Goal: Information Seeking & Learning: Check status

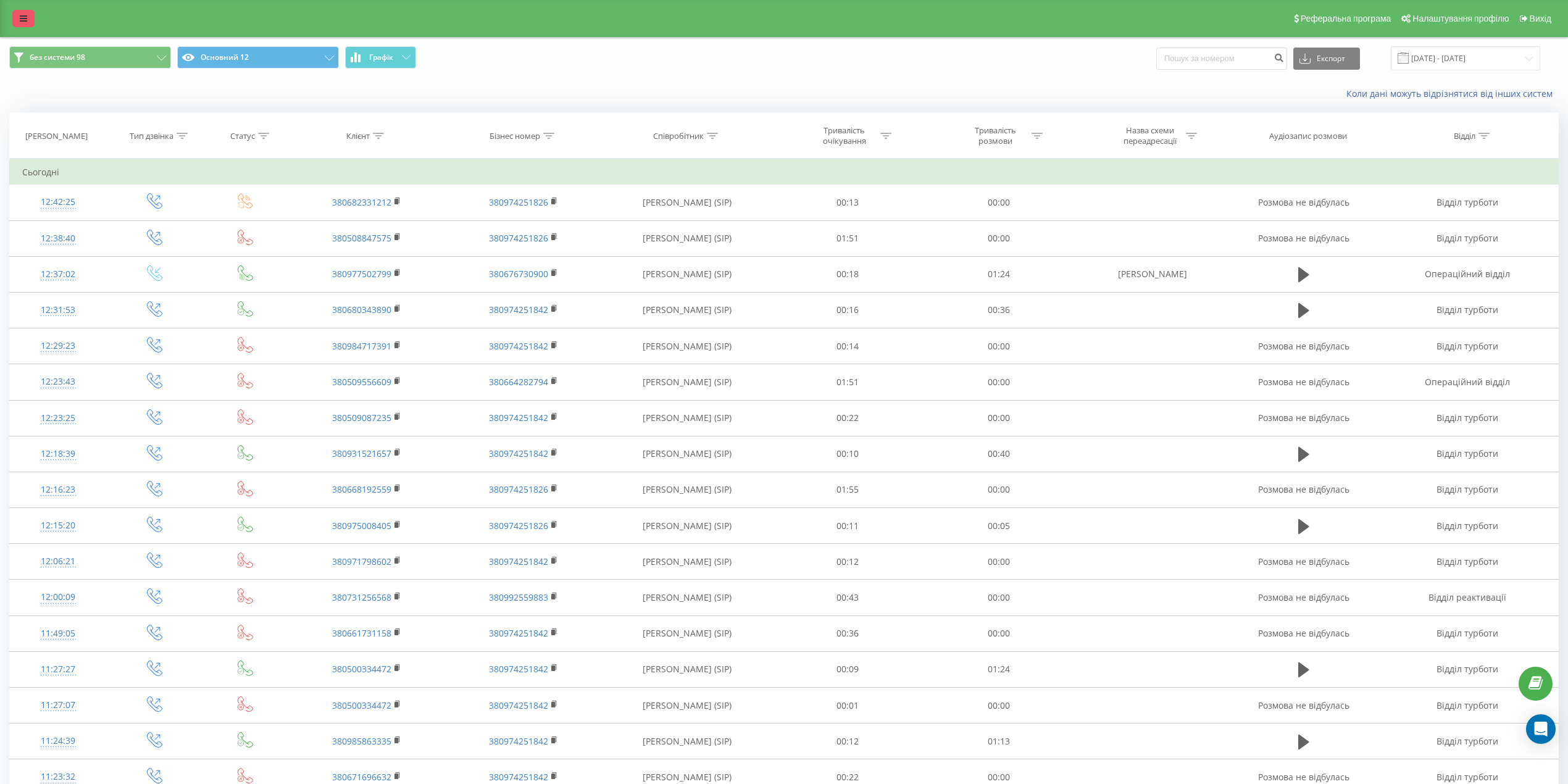
click at [25, 17] on icon at bounding box center [23, 18] width 8 height 9
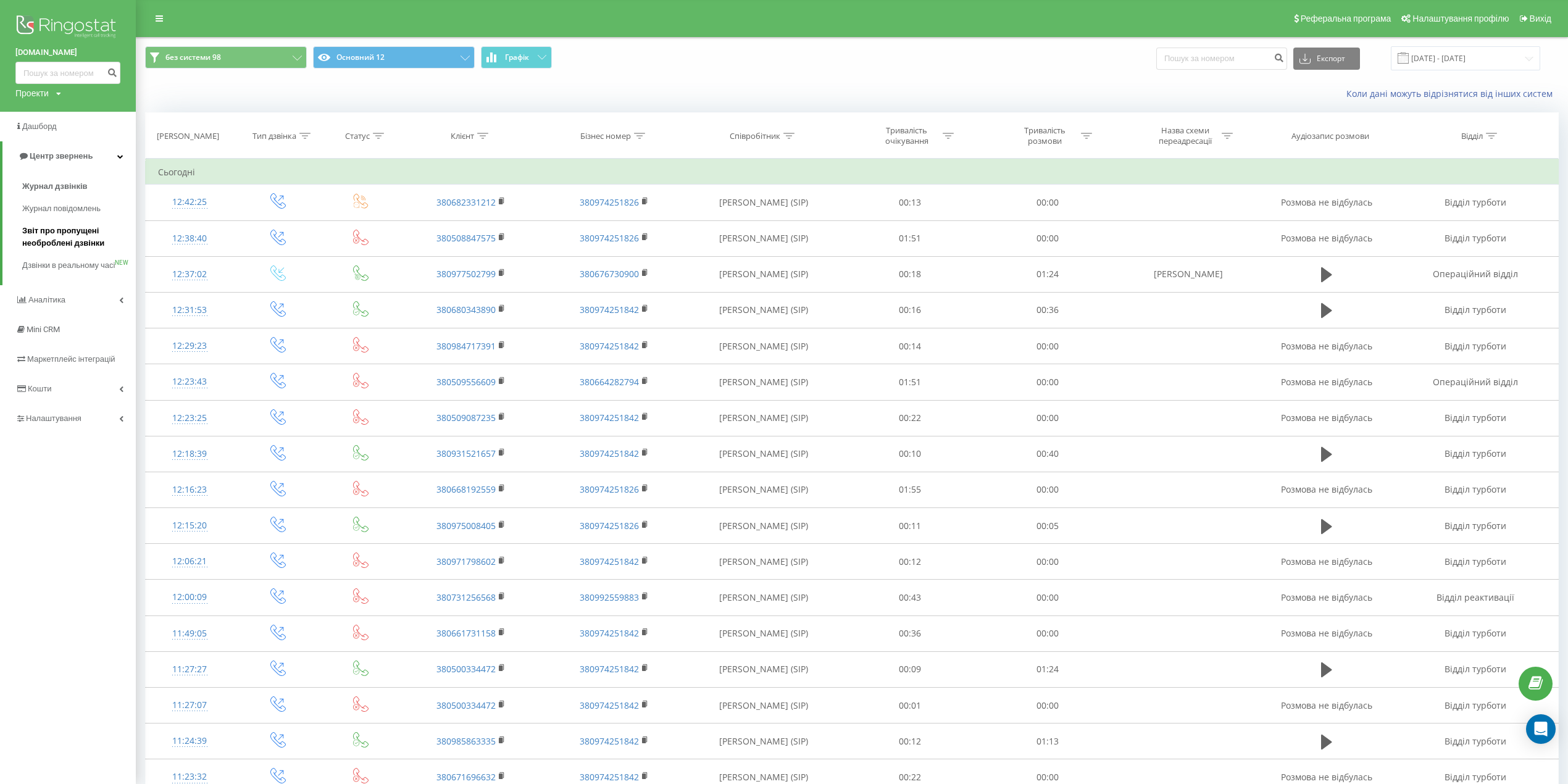
click at [71, 238] on span "Звіт про пропущені необроблені дзвінки" at bounding box center [76, 237] width 108 height 25
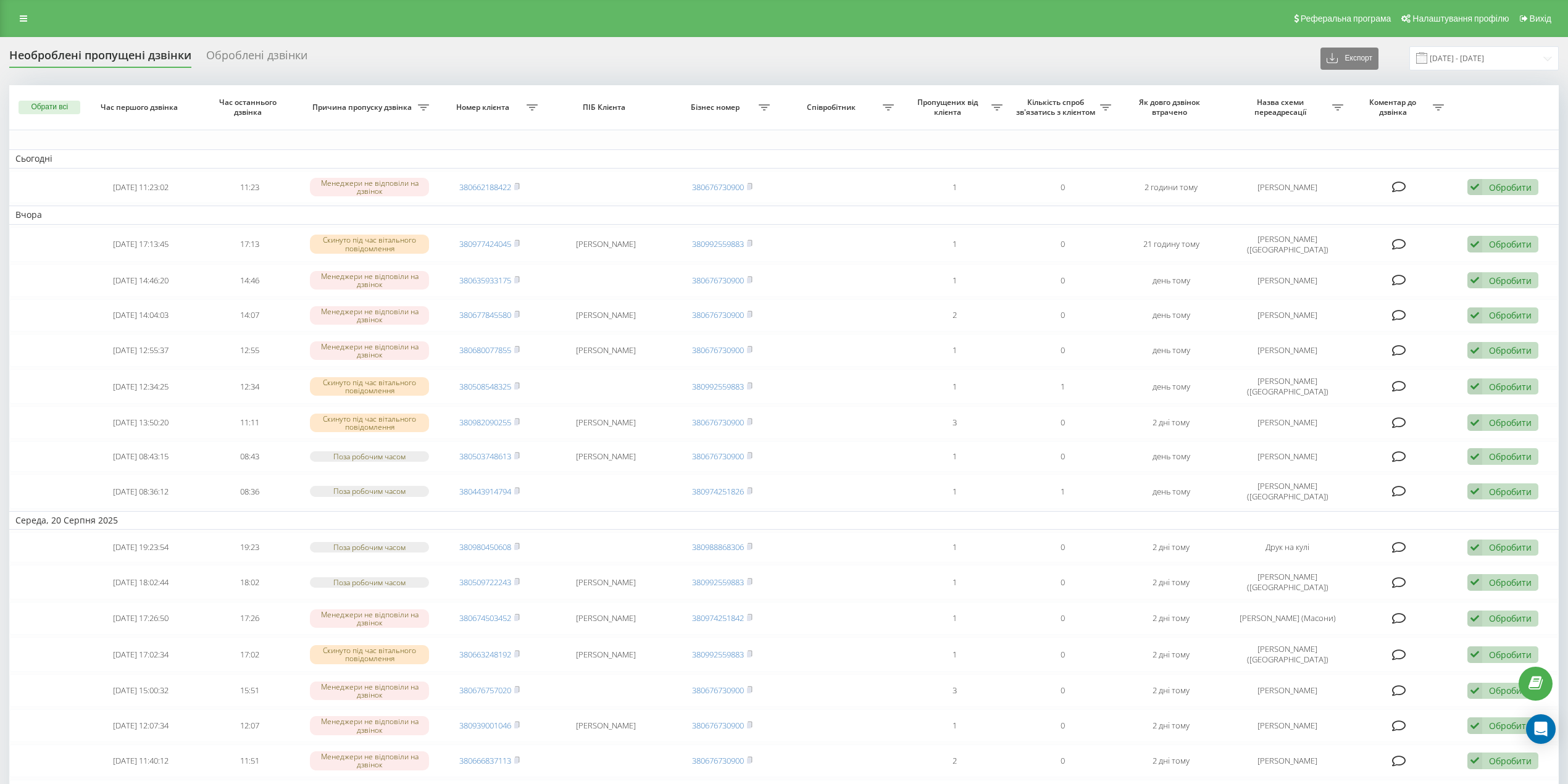
click at [262, 50] on div "Оброблені дзвінки" at bounding box center [257, 59] width 102 height 19
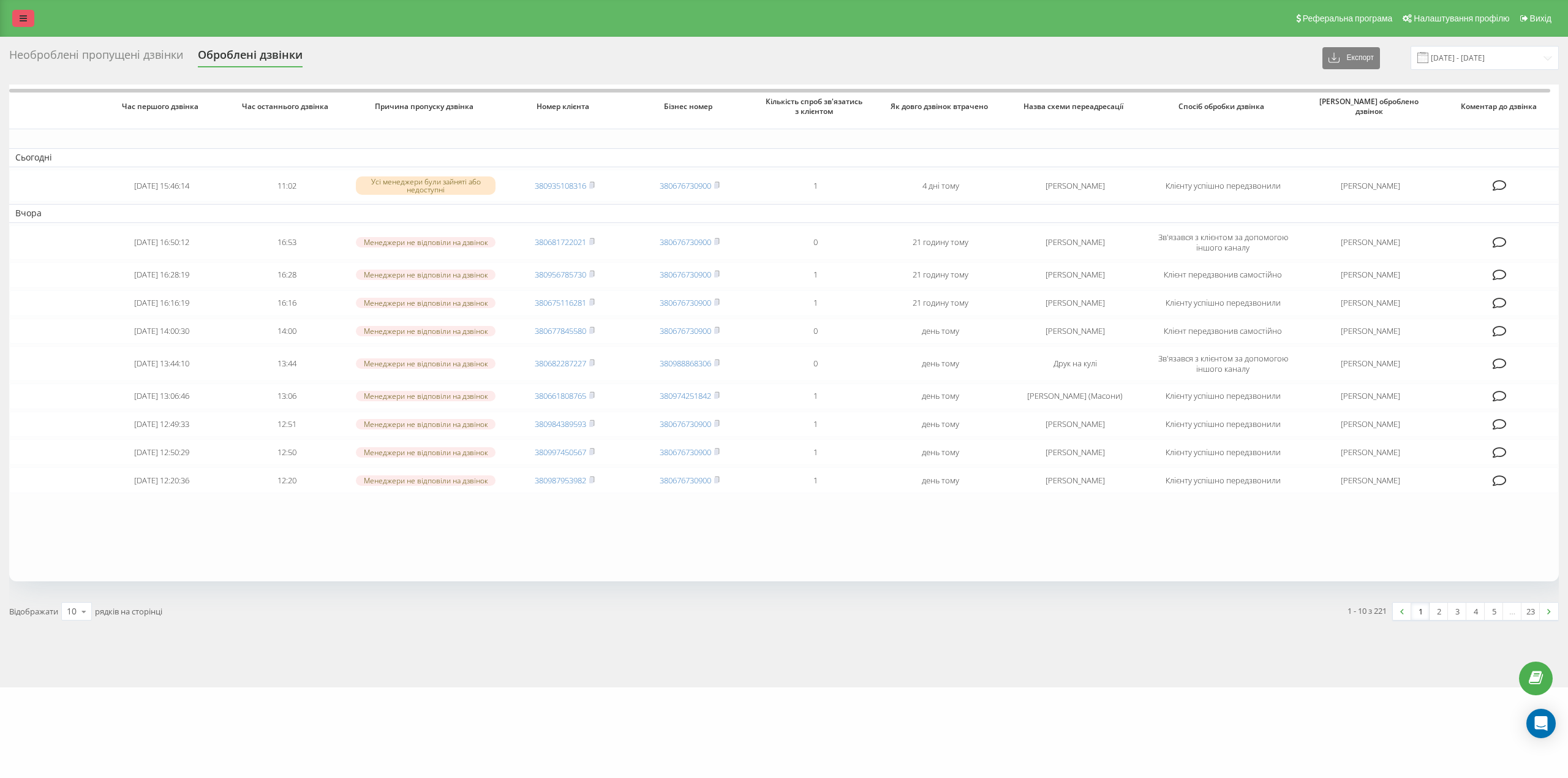
click at [23, 16] on icon at bounding box center [23, 18] width 8 height 9
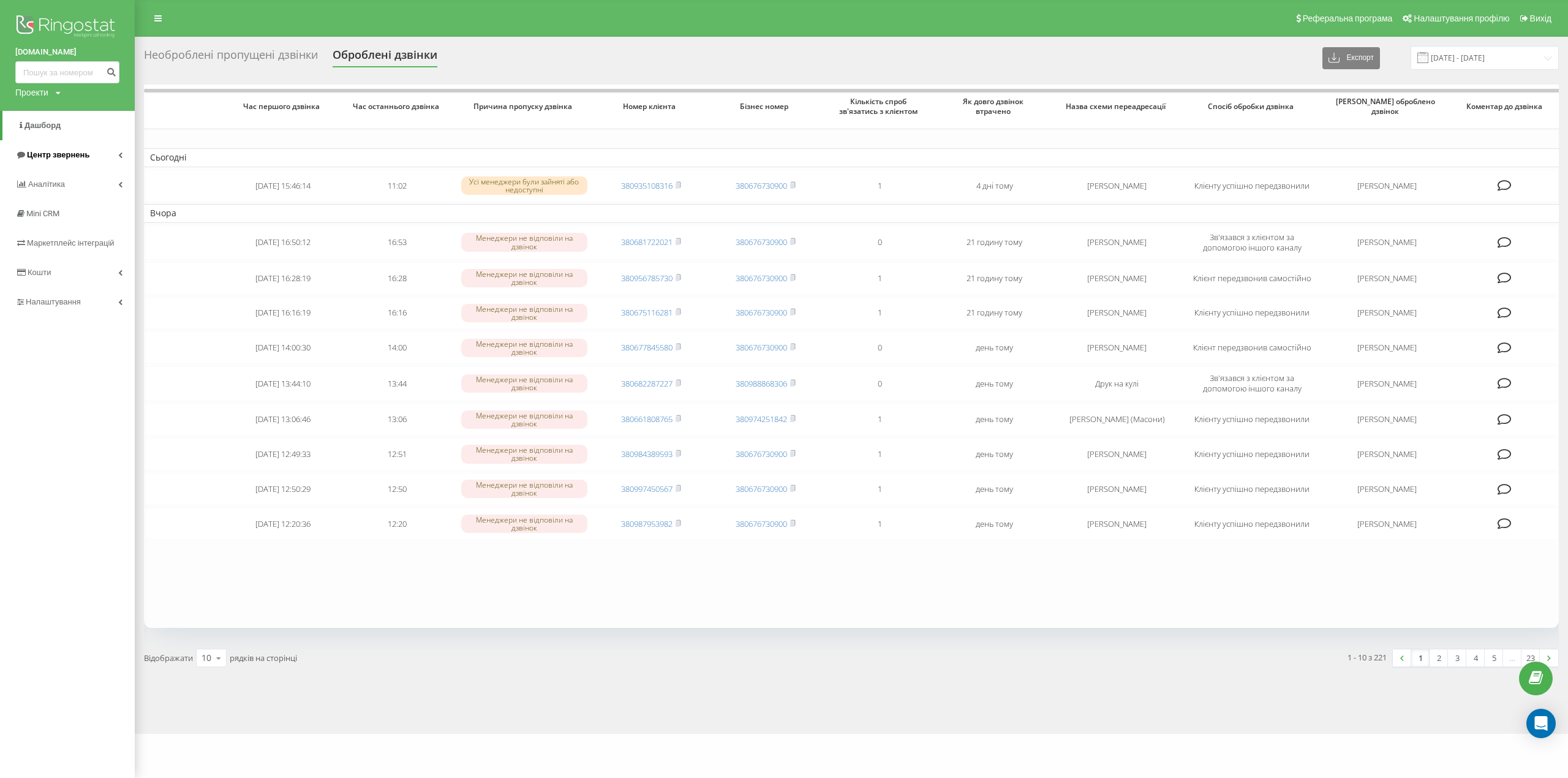
click at [44, 153] on span "Центр звернень" at bounding box center [58, 155] width 62 height 9
click at [42, 181] on span "Журнал дзвінків" at bounding box center [55, 184] width 65 height 12
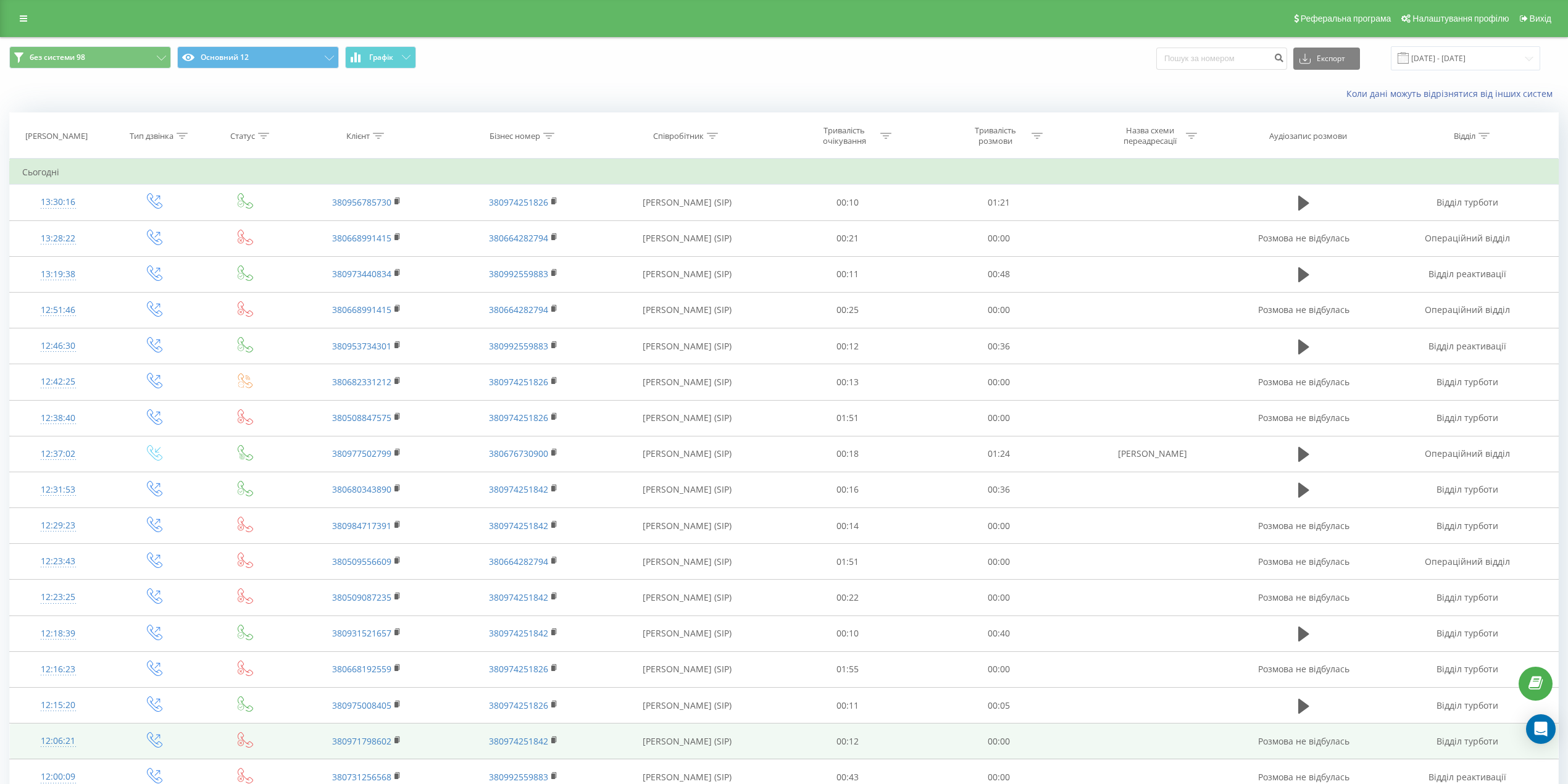
click at [105, 744] on td "12:06:21" at bounding box center [58, 742] width 97 height 36
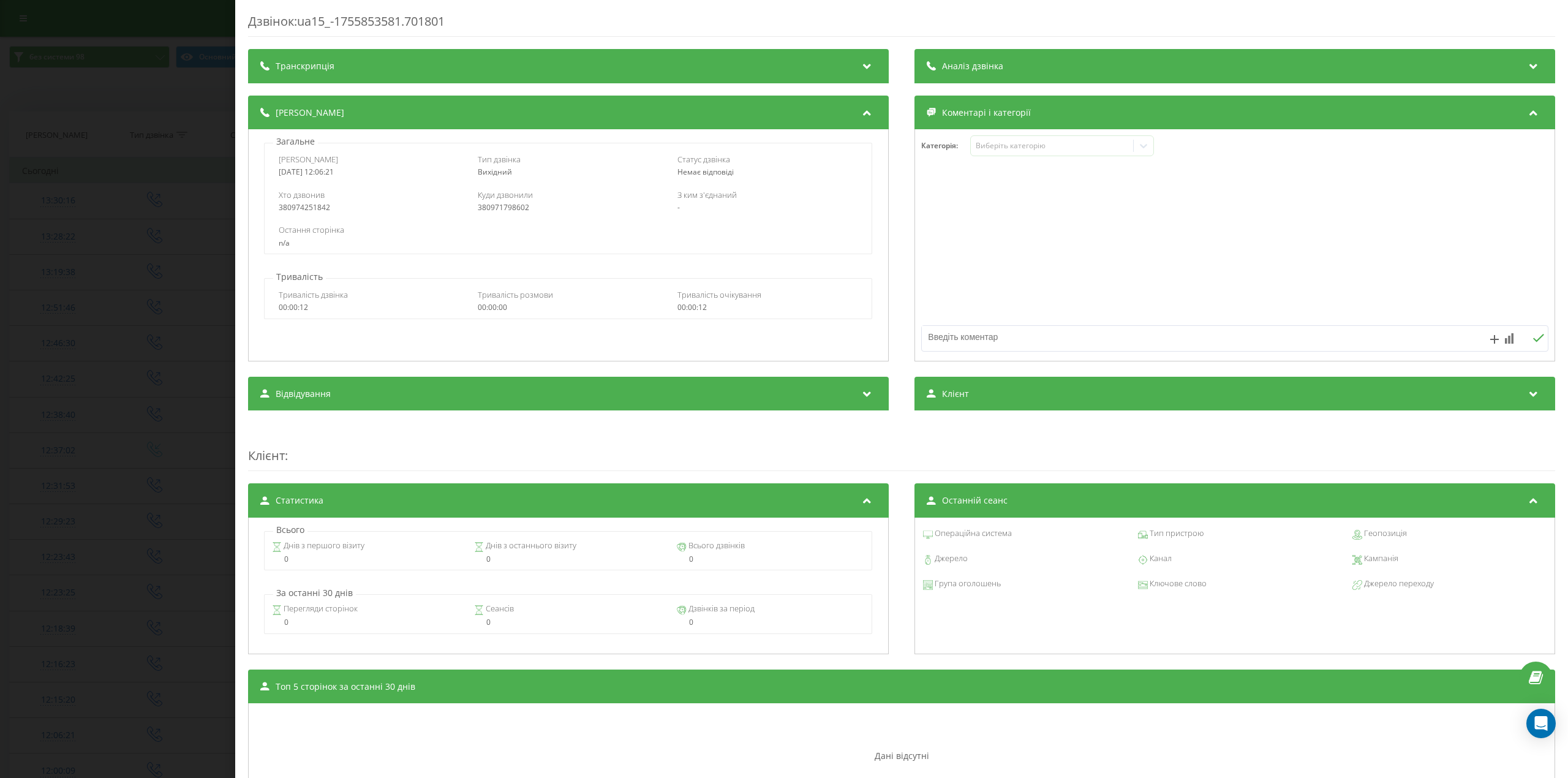
click at [135, 40] on div "Дзвінок : ua15_-1755853581.701801 Транскрипція Для AI-аналізу майбутніх дзвінкі…" at bounding box center [784, 389] width 1568 height 778
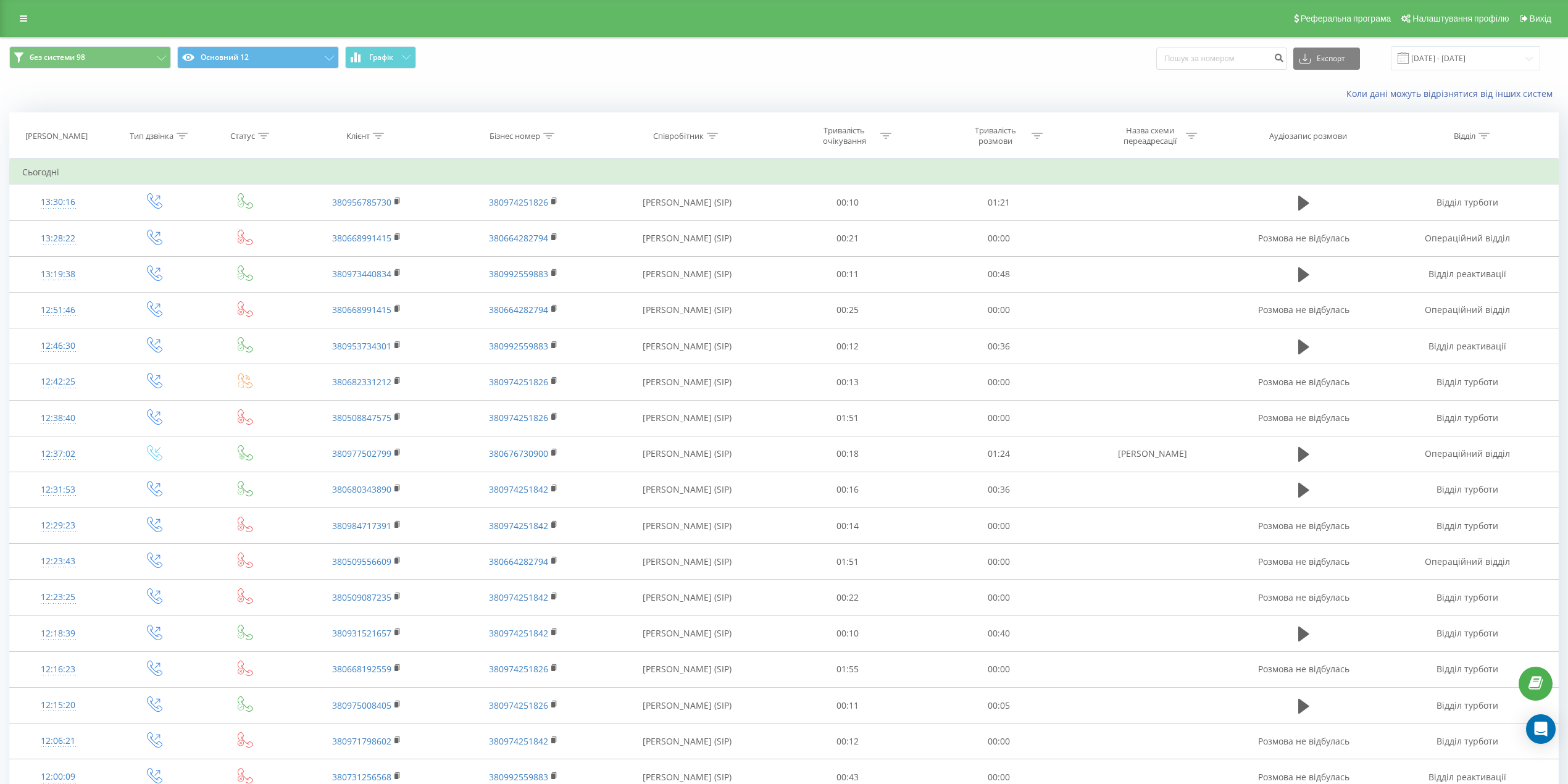
click at [25, 9] on div "Реферальна програма Налаштування профілю Вихід" at bounding box center [784, 18] width 1568 height 37
click at [22, 19] on icon at bounding box center [23, 18] width 8 height 9
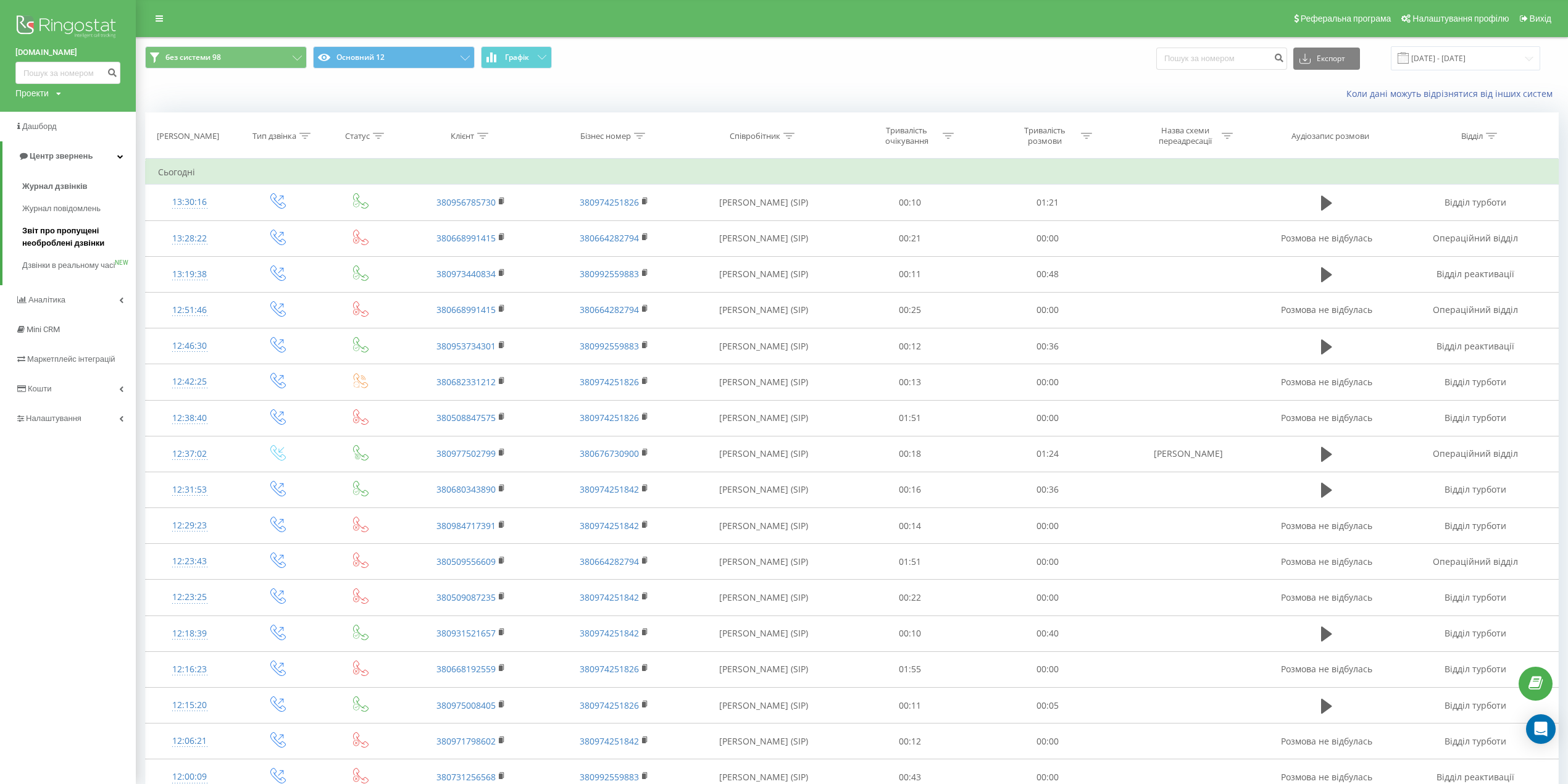
click at [65, 248] on span "Звіт про пропущені необроблені дзвінки" at bounding box center [76, 237] width 108 height 25
click at [67, 238] on span "Звіт про пропущені необроблені дзвінки" at bounding box center [76, 237] width 108 height 25
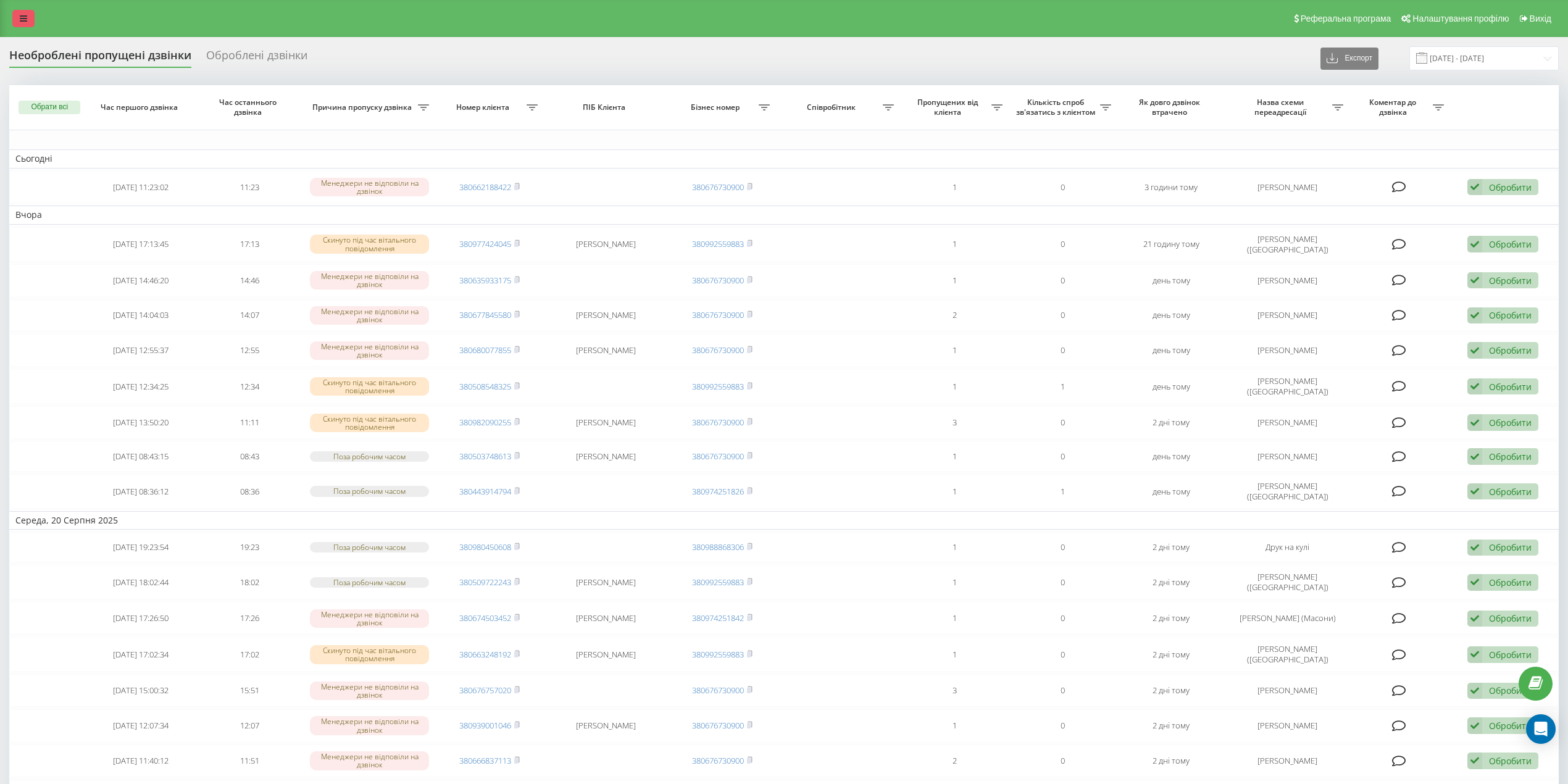
click at [31, 21] on link at bounding box center [23, 18] width 22 height 17
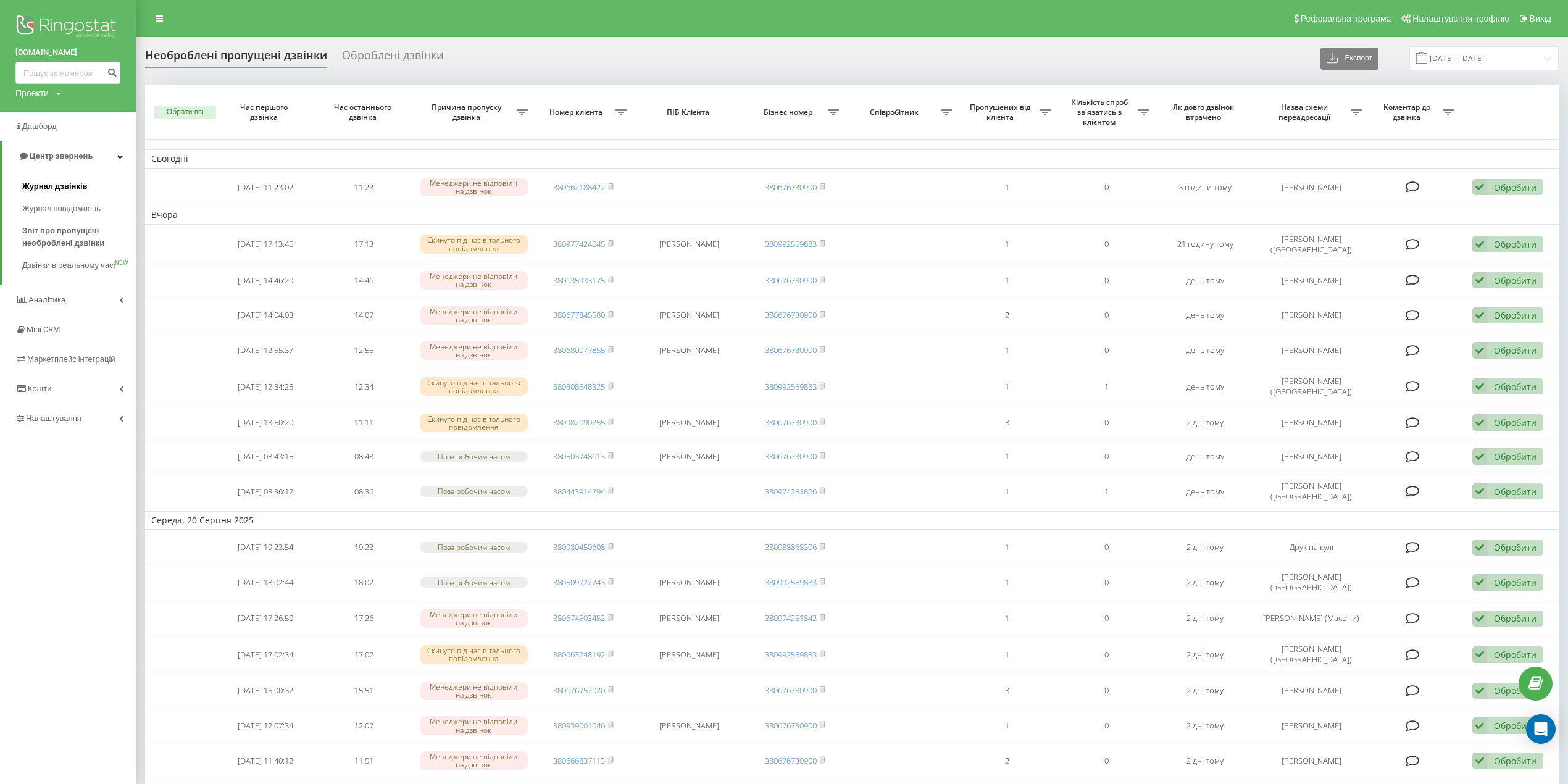
click at [58, 188] on span "Журнал дзвінків" at bounding box center [55, 186] width 65 height 12
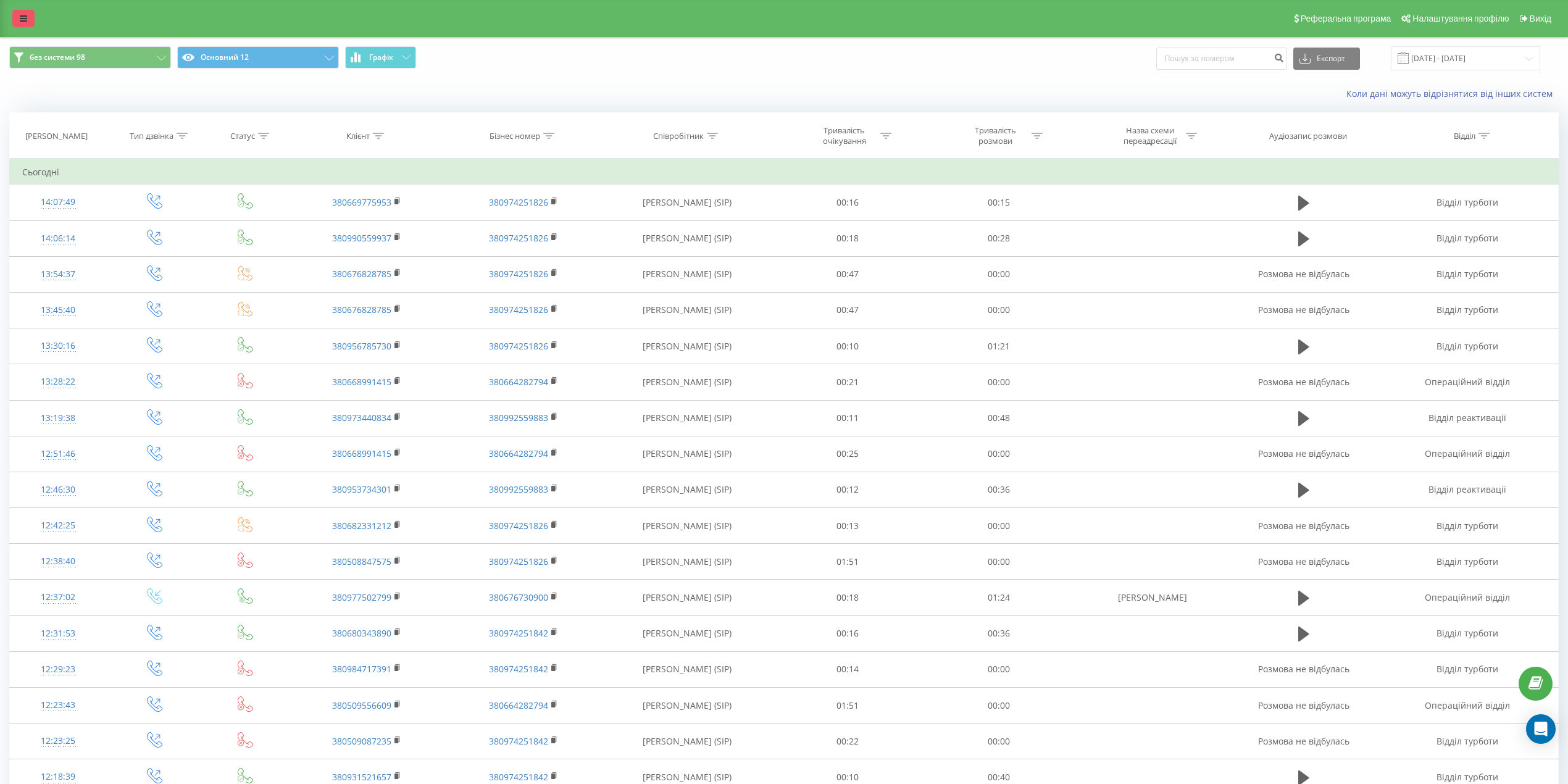
click at [25, 15] on icon at bounding box center [23, 18] width 8 height 9
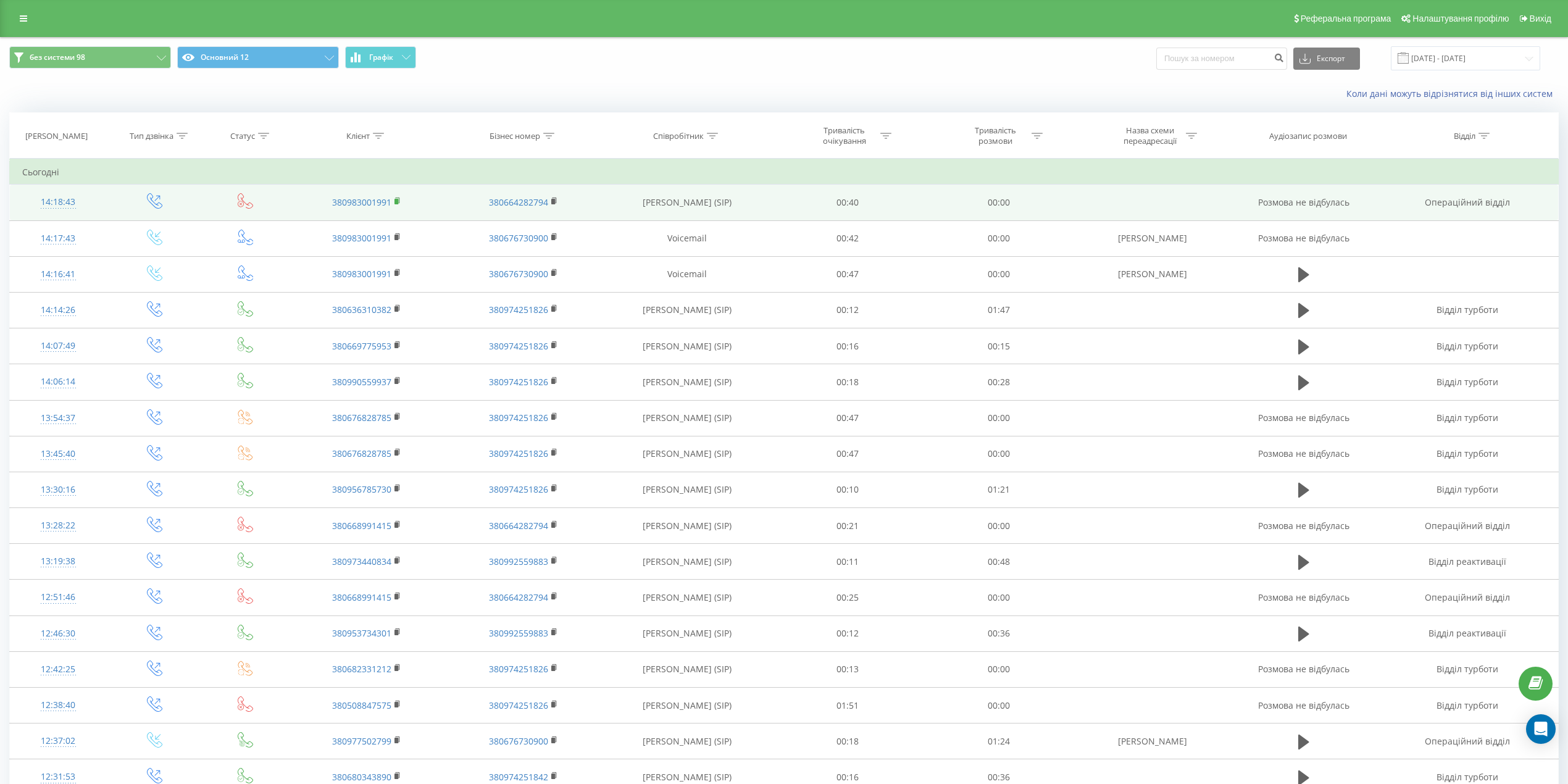
click at [398, 204] on icon at bounding box center [398, 201] width 7 height 9
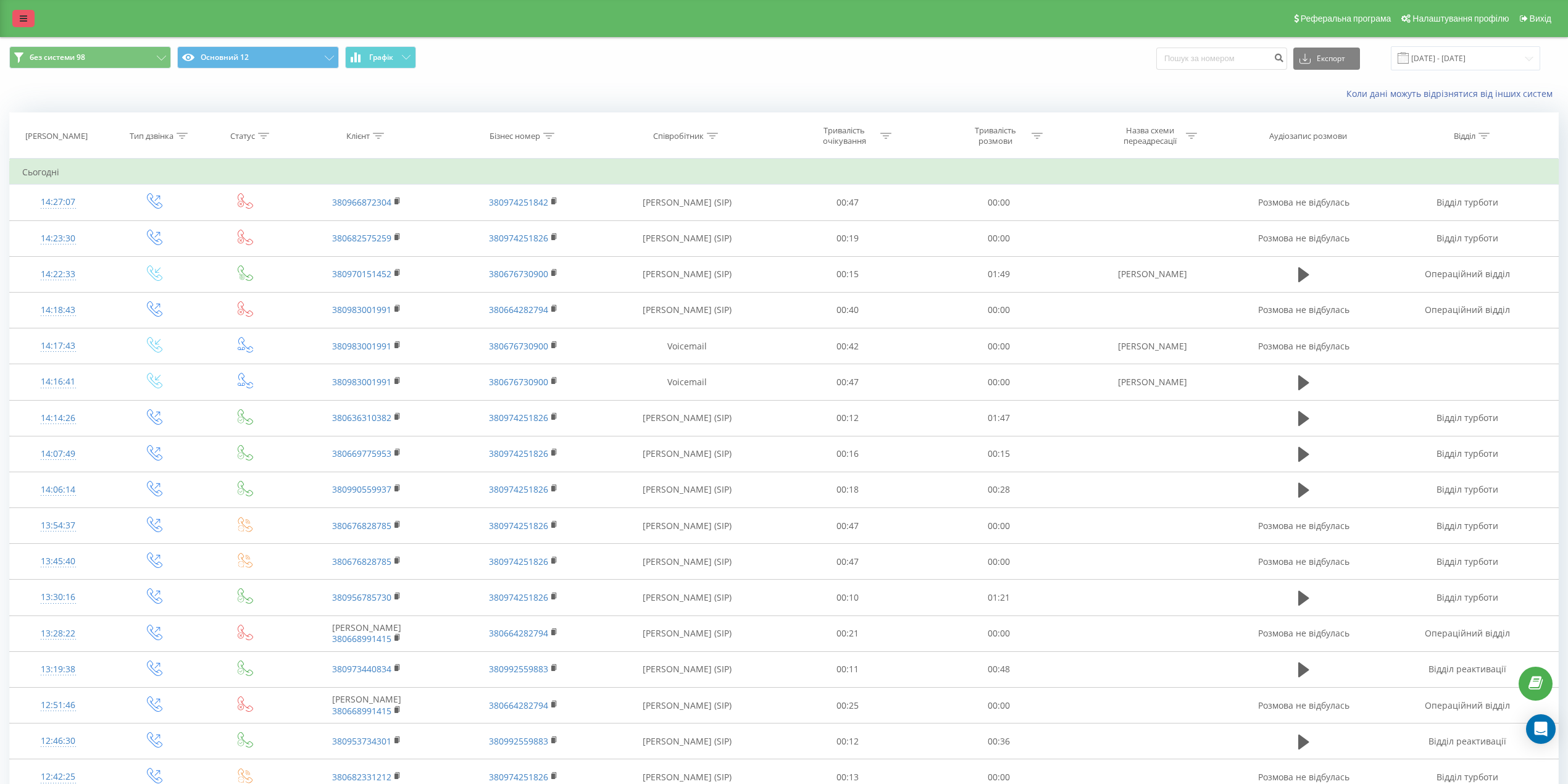
click at [25, 12] on link at bounding box center [23, 18] width 22 height 17
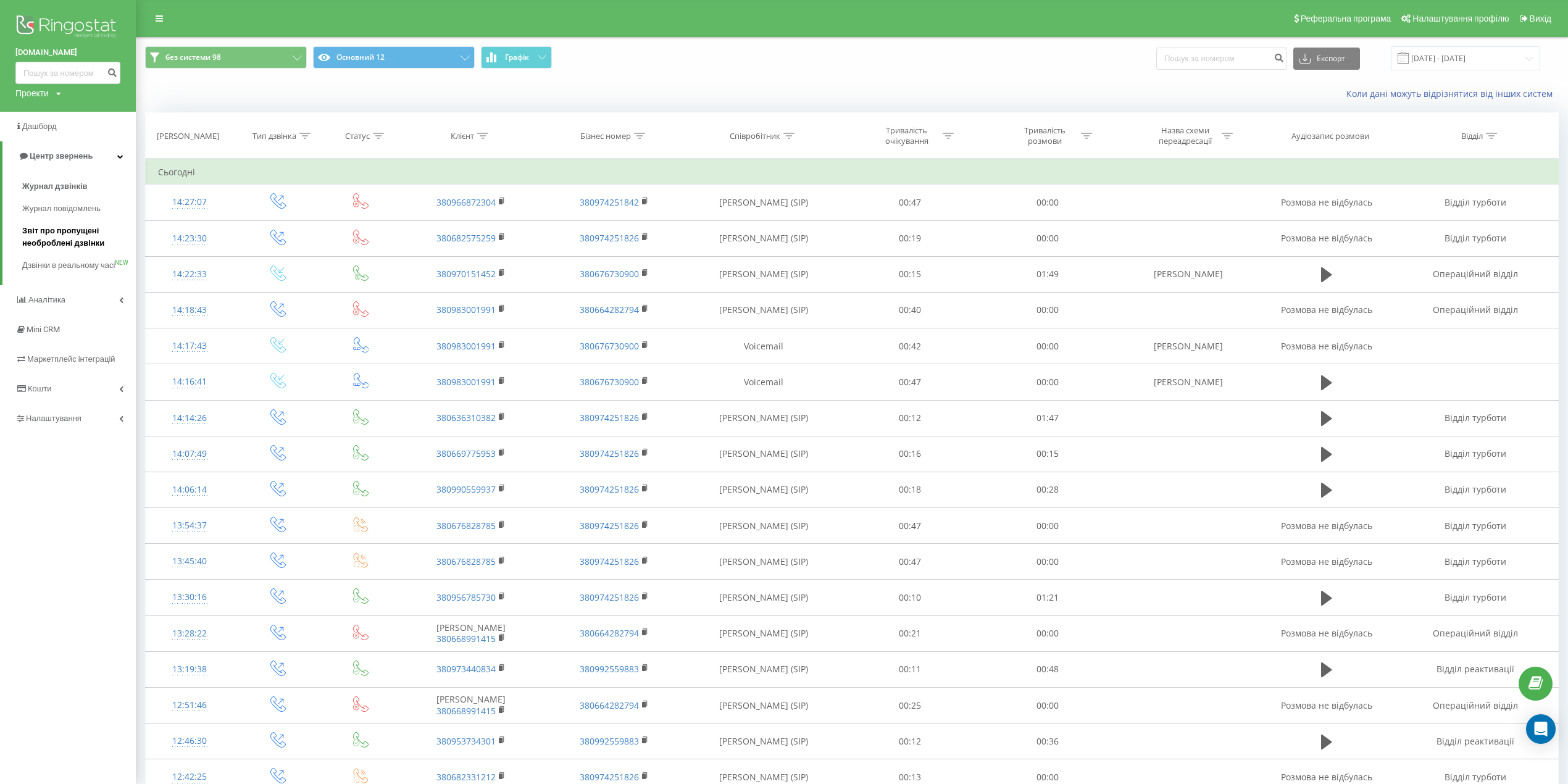
click at [52, 235] on span "Звіт про пропущені необроблені дзвінки" at bounding box center [76, 237] width 108 height 25
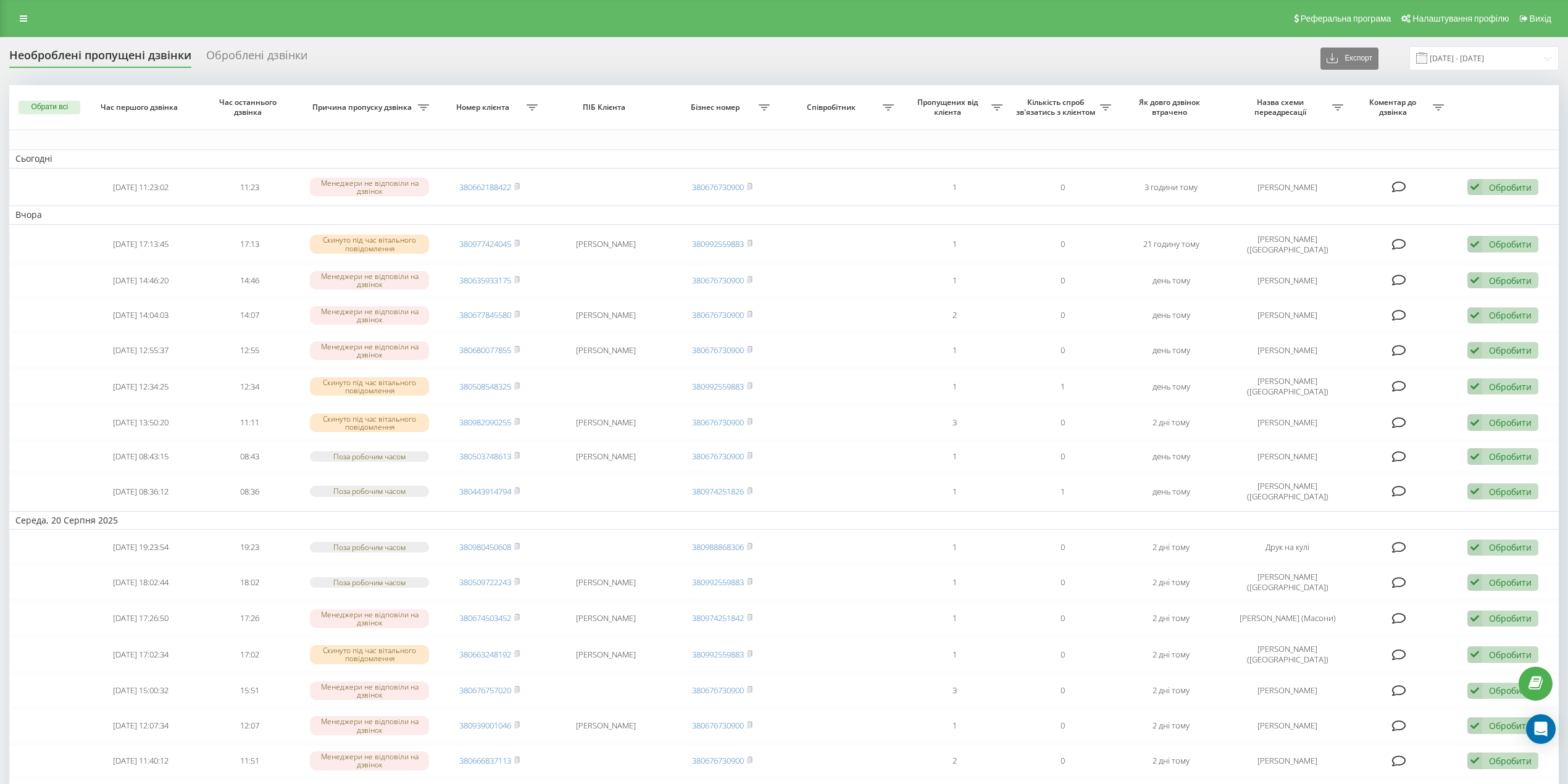
click at [25, 28] on div "Реферальна програма Налаштування профілю Вихід" at bounding box center [784, 18] width 1568 height 37
click at [23, 17] on icon at bounding box center [23, 18] width 8 height 9
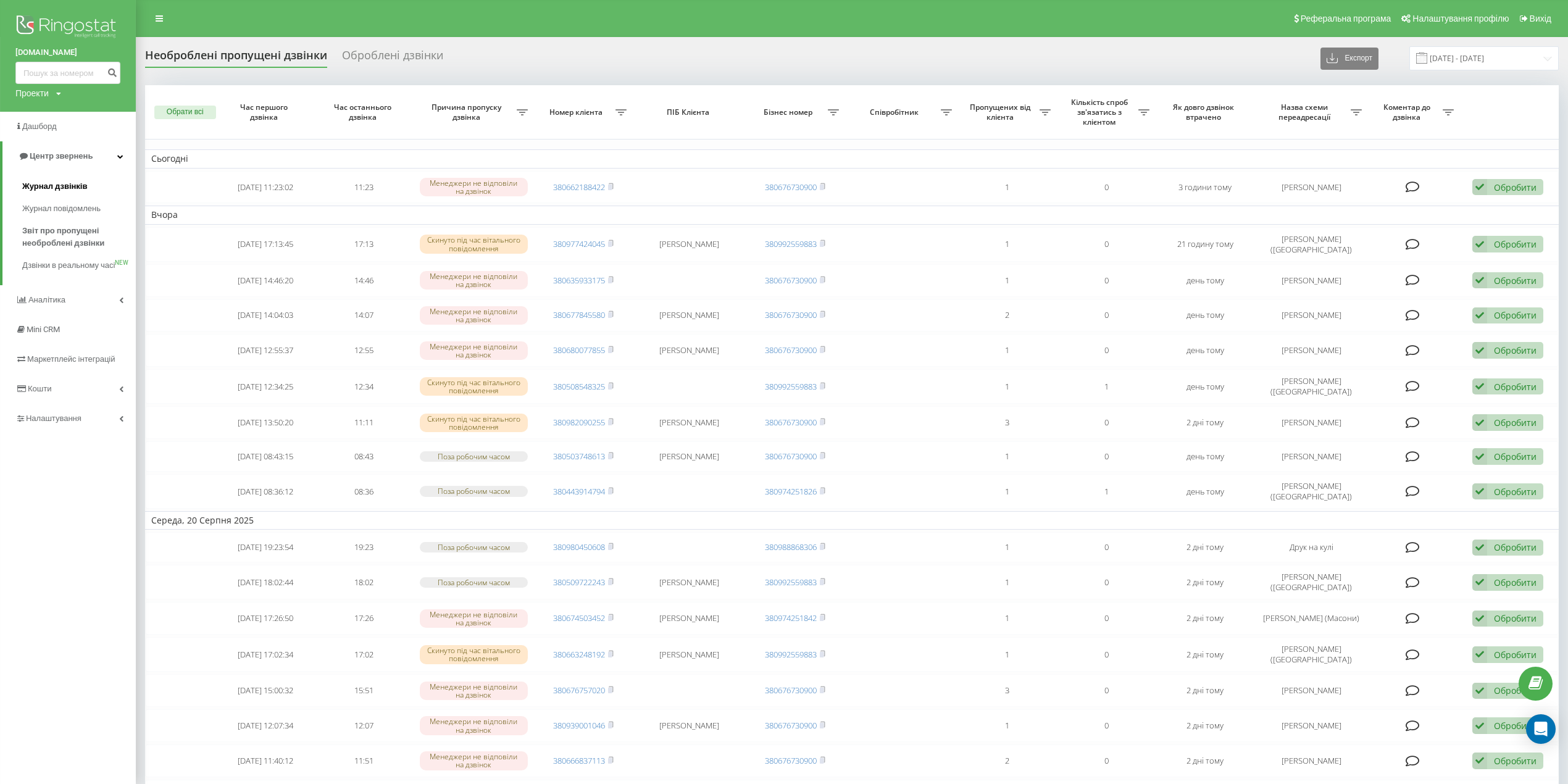
click at [51, 191] on span "Журнал дзвінків" at bounding box center [55, 186] width 65 height 12
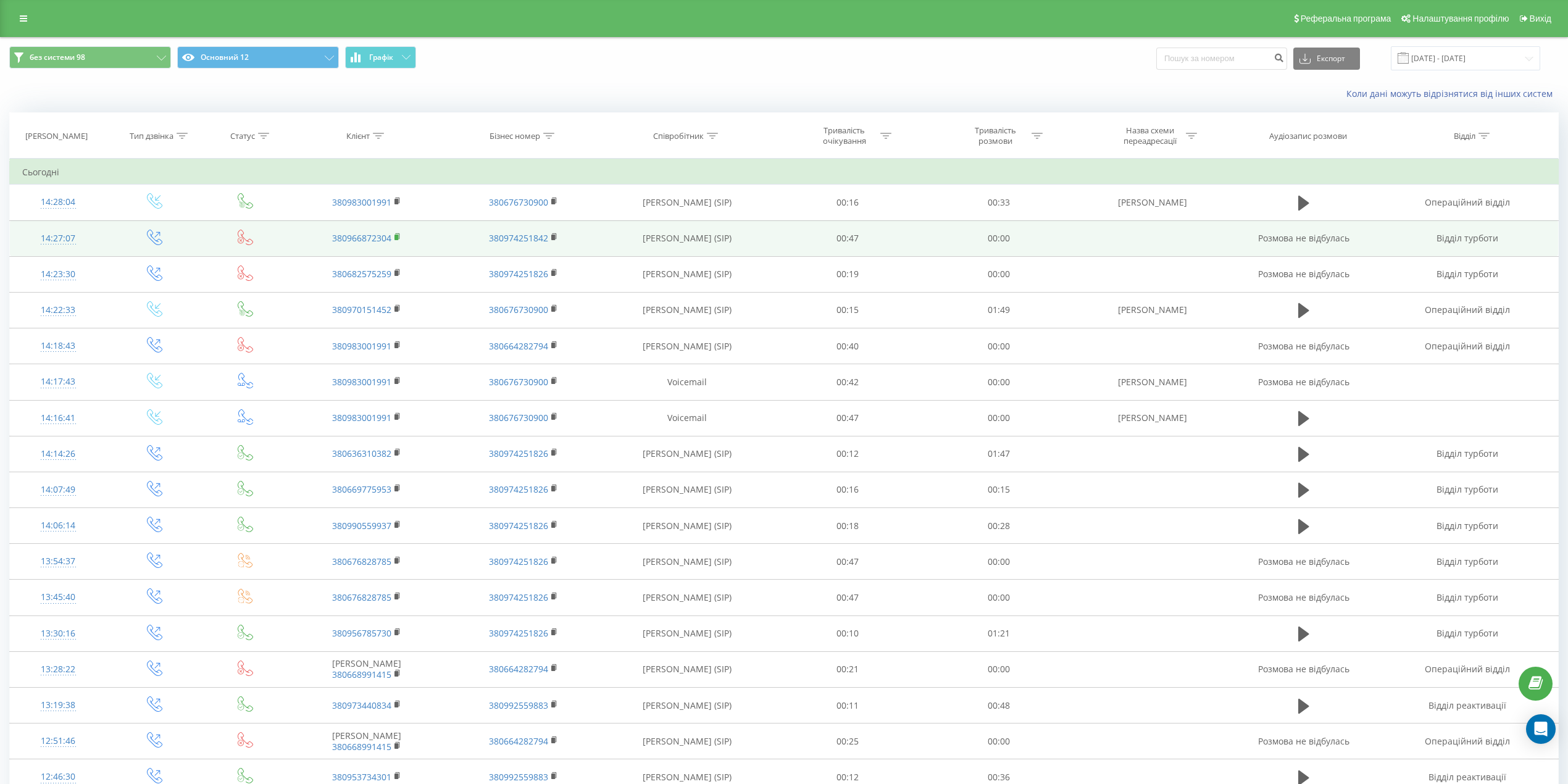
click at [398, 237] on rect at bounding box center [396, 238] width 3 height 5
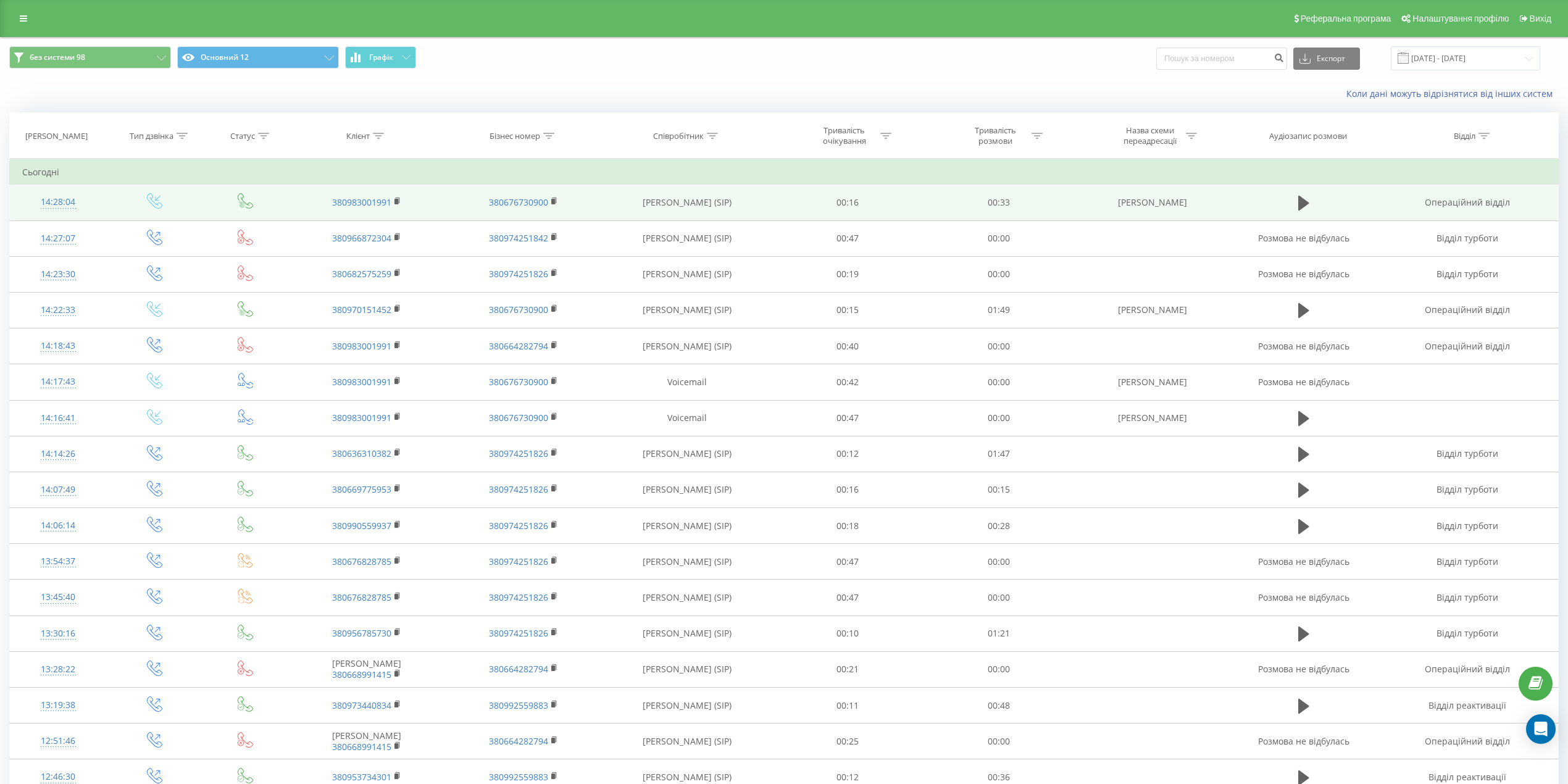
click at [1292, 205] on td at bounding box center [1304, 202] width 145 height 36
click at [1304, 203] on icon at bounding box center [1303, 202] width 11 height 15
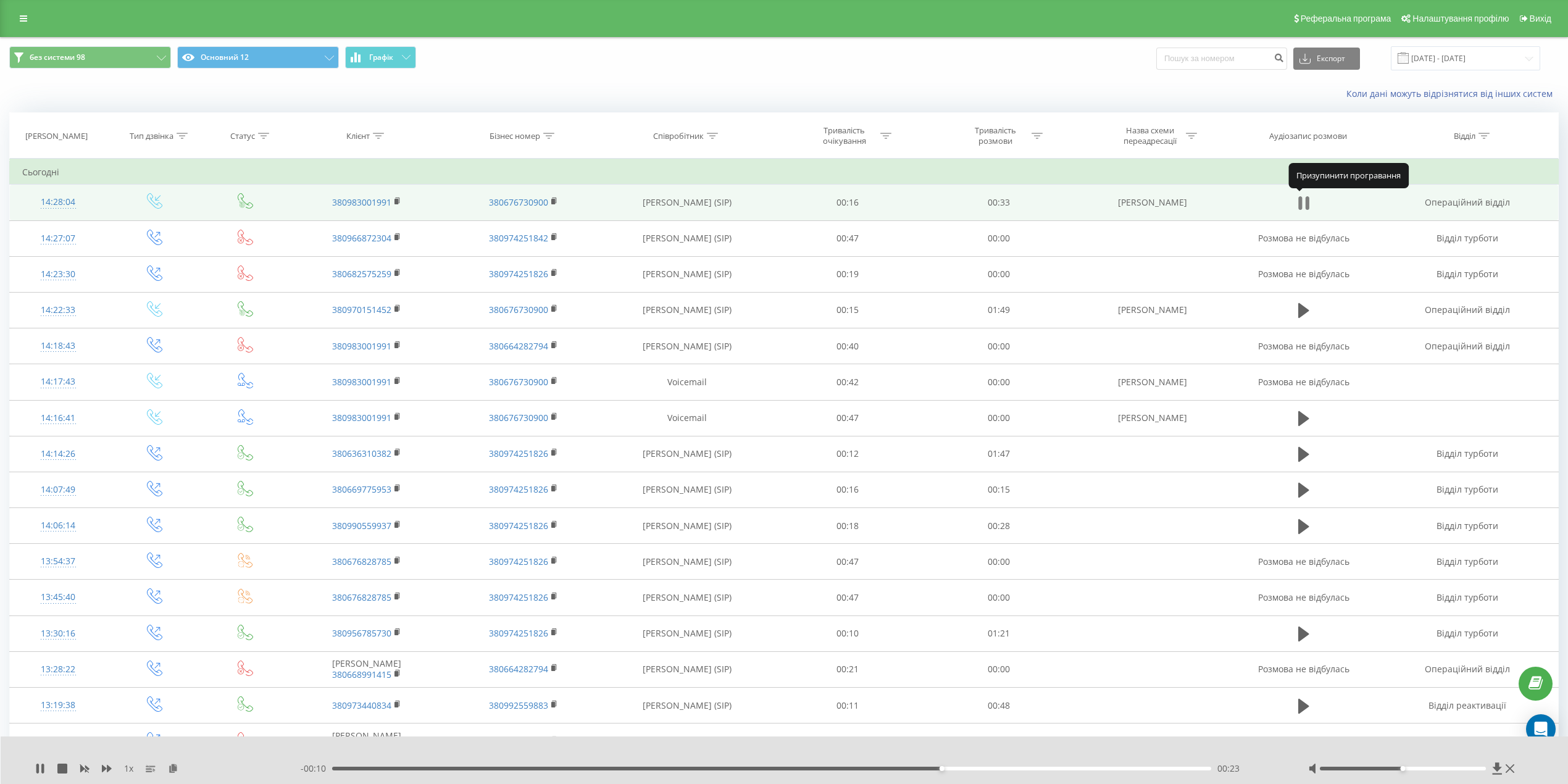
click at [1307, 205] on icon at bounding box center [1307, 203] width 3 height 14
